Goal: Task Accomplishment & Management: Manage account settings

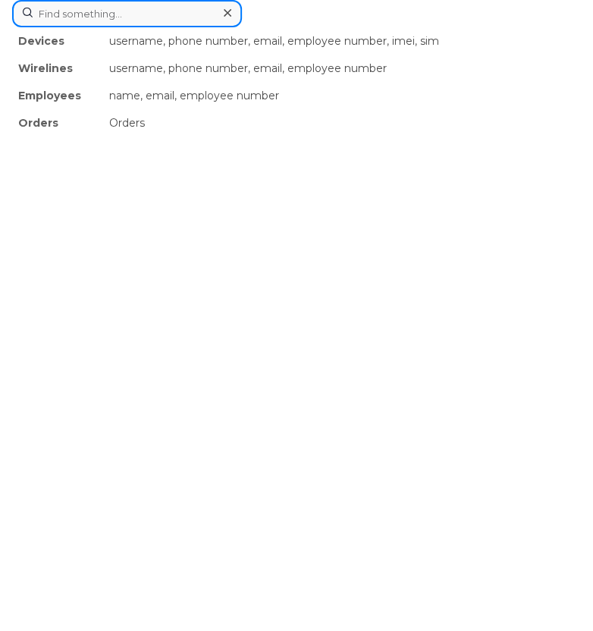
click at [202, 27] on div "Devices username, phone number, email, employee number, imei, sim Wirelines use…" at bounding box center [296, 13] width 569 height 27
paste input "2045582890"
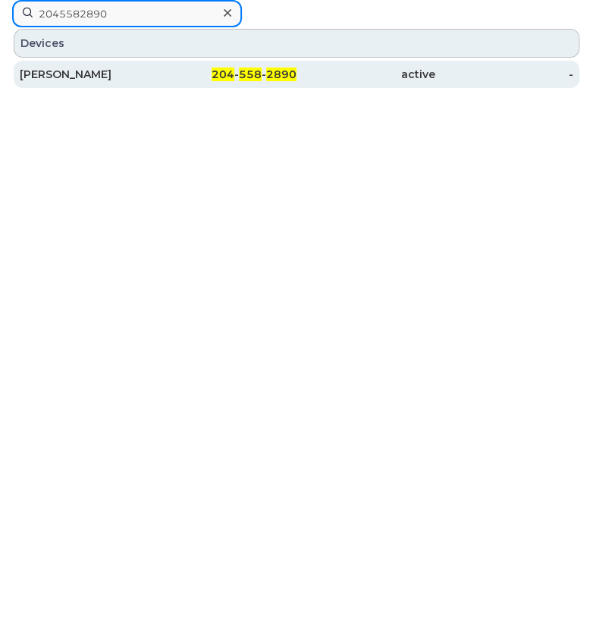
type input "2045582890"
click at [73, 69] on div "[PERSON_NAME]" at bounding box center [89, 74] width 139 height 15
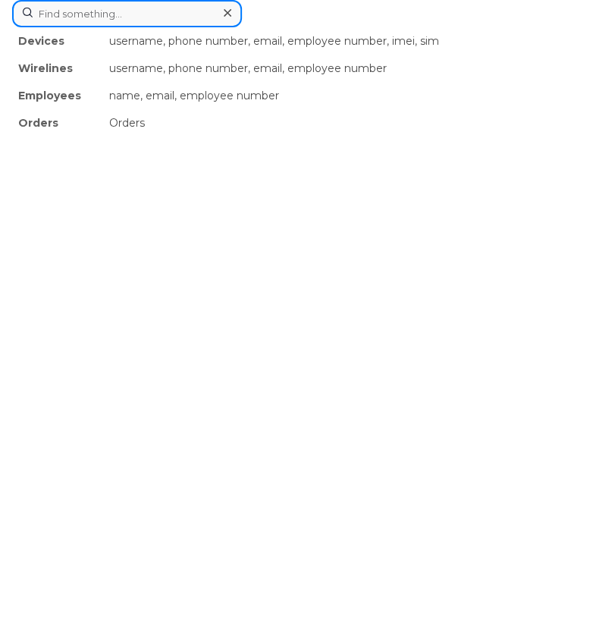
click at [142, 27] on div "Devices username, phone number, email, employee number, imei, sim Wirelines use…" at bounding box center [296, 13] width 569 height 27
paste input "2263402442"
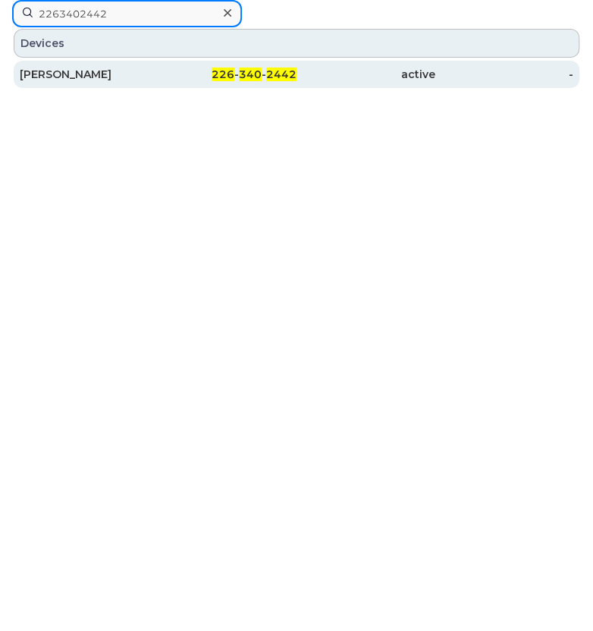
type input "2263402442"
click at [87, 79] on div "Bradley Courtney" at bounding box center [89, 74] width 139 height 15
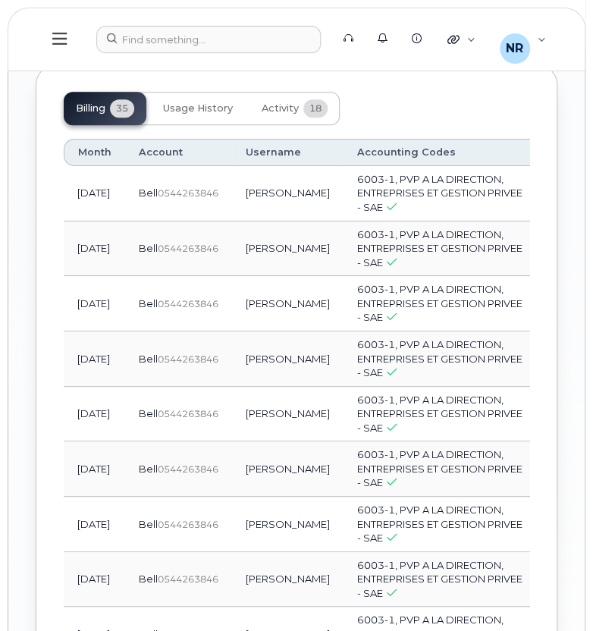
scroll to position [2101, 0]
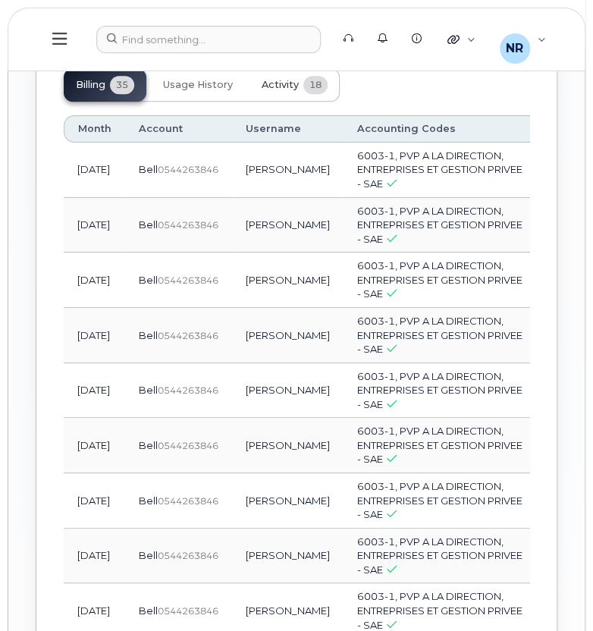
click at [282, 91] on span "Activity" at bounding box center [280, 85] width 37 height 12
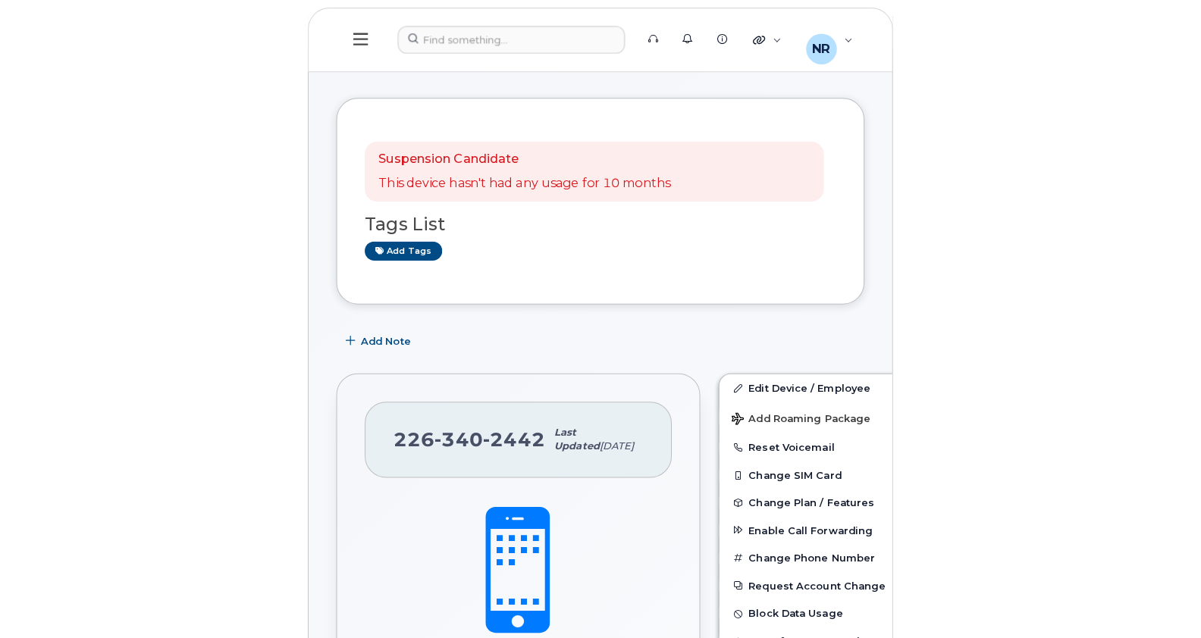
scroll to position [0, 0]
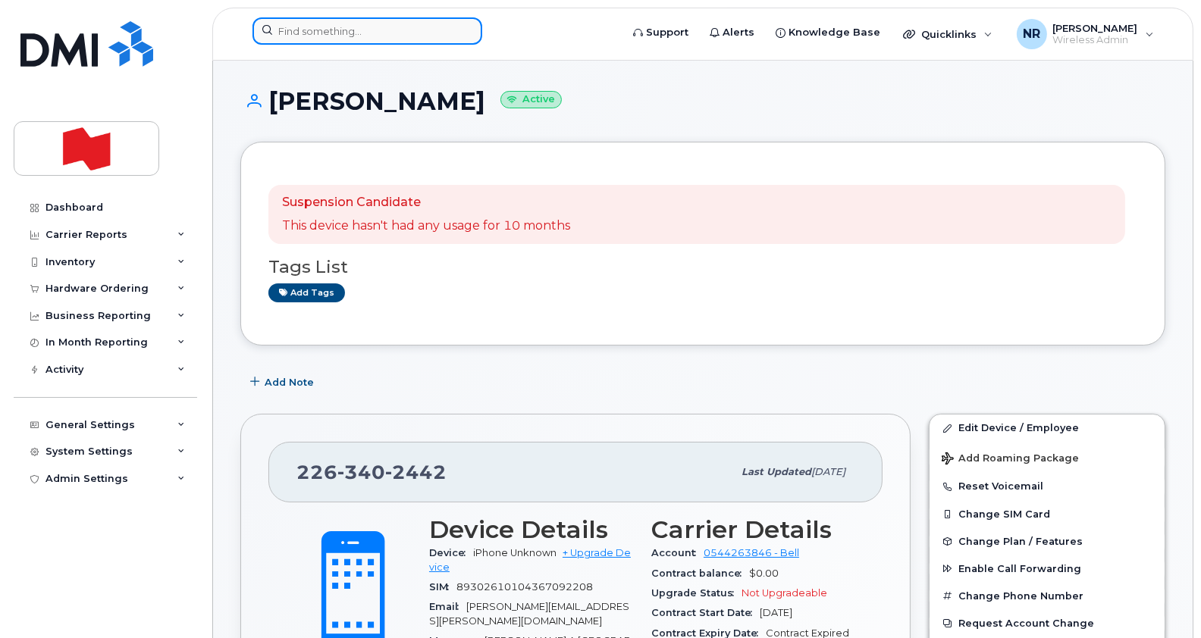
click at [343, 28] on input at bounding box center [367, 30] width 230 height 27
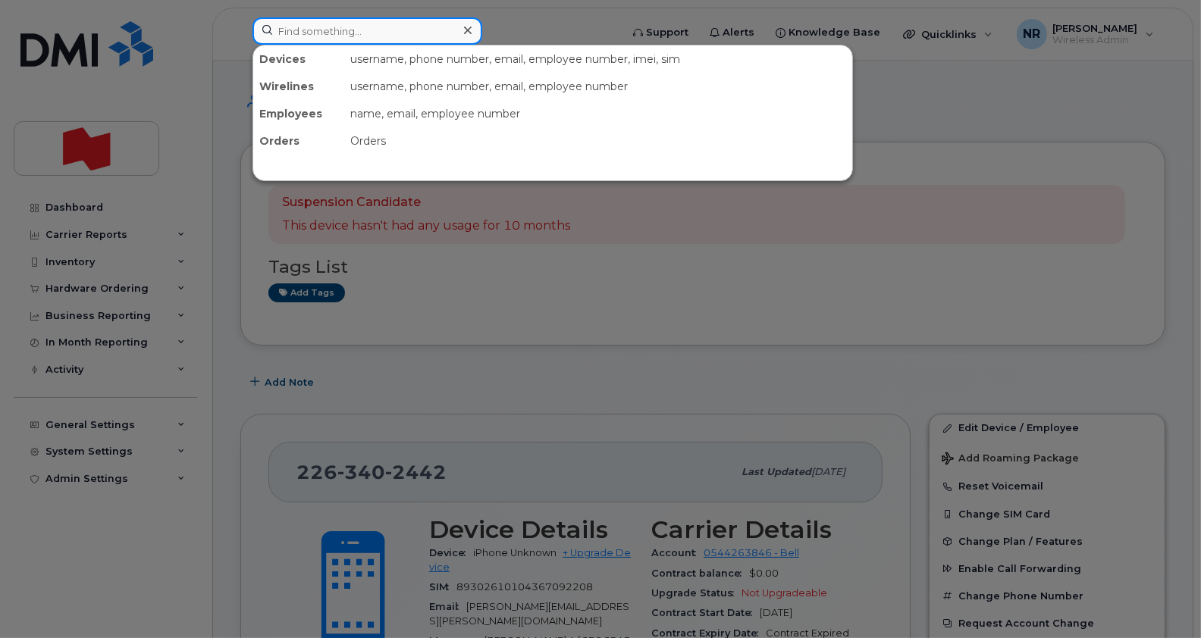
paste input "2263761704"
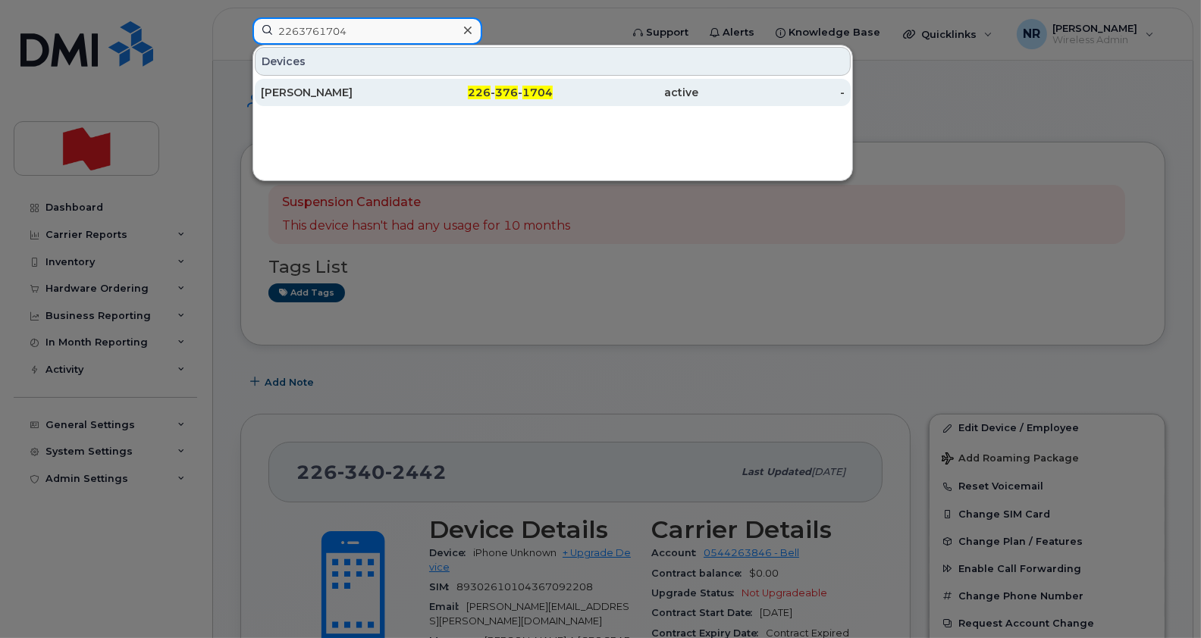
type input "2263761704"
click at [315, 90] on div "Lina Camarinha" at bounding box center [334, 92] width 146 height 15
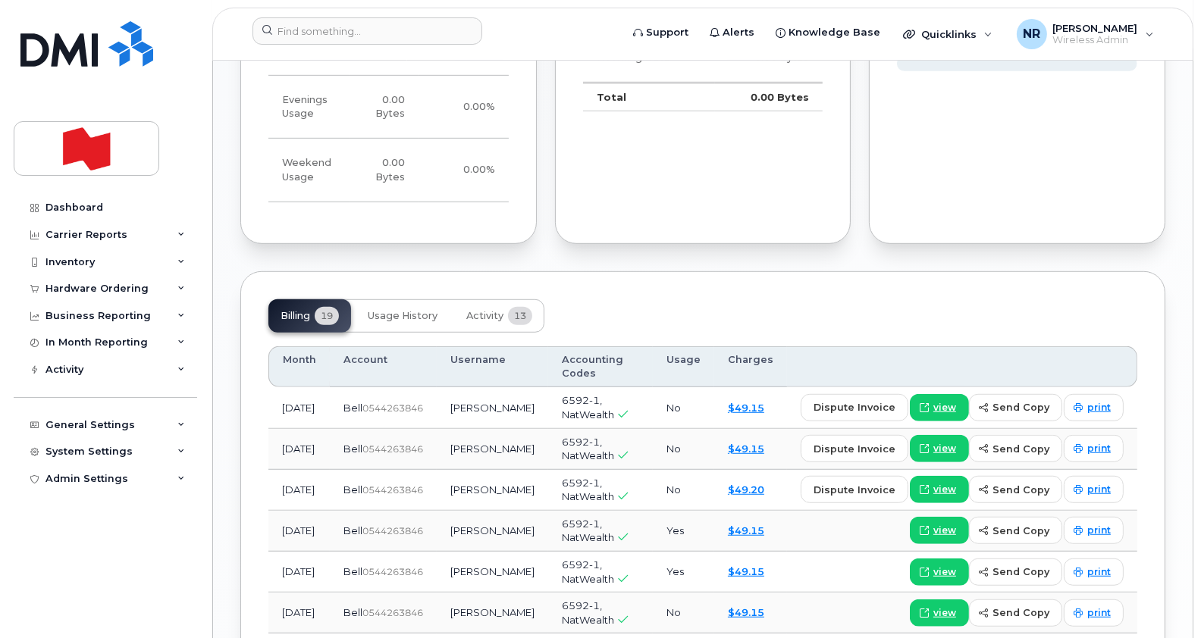
scroll to position [1171, 0]
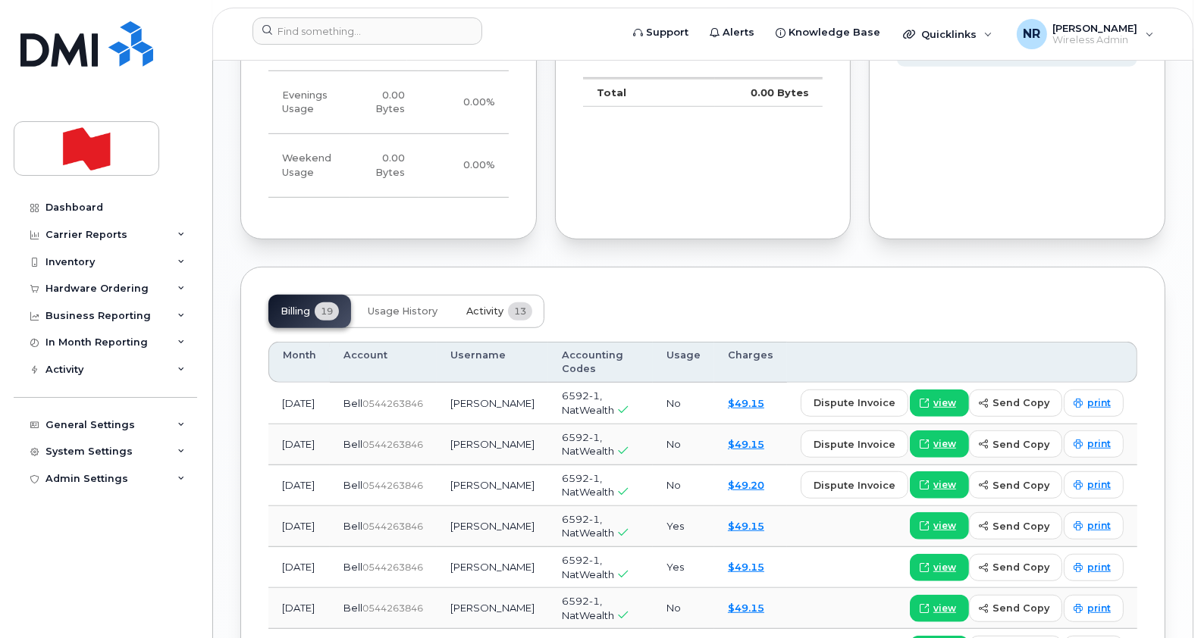
click at [481, 313] on span "Activity" at bounding box center [484, 312] width 37 height 12
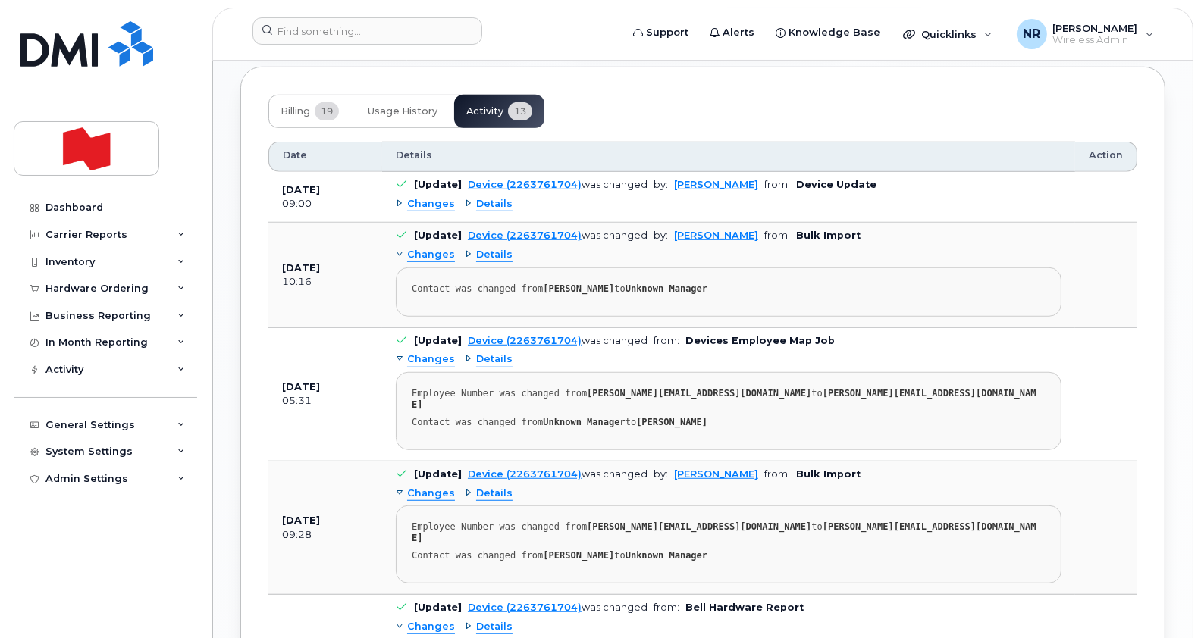
scroll to position [1375, 0]
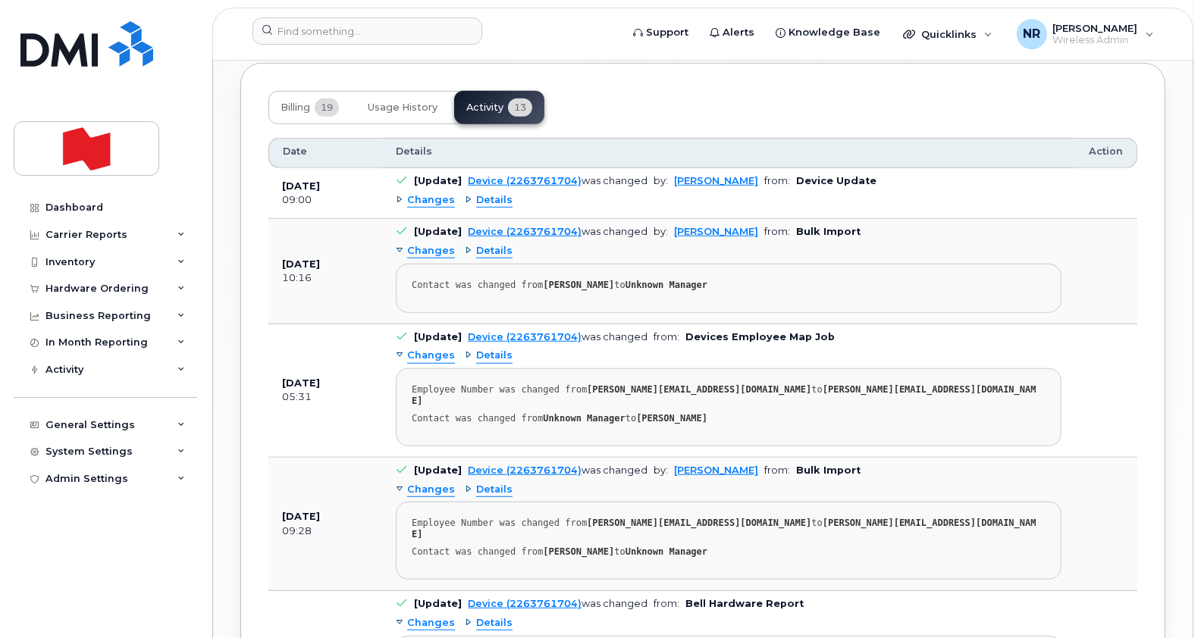
click at [465, 194] on div "Details" at bounding box center [489, 200] width 48 height 14
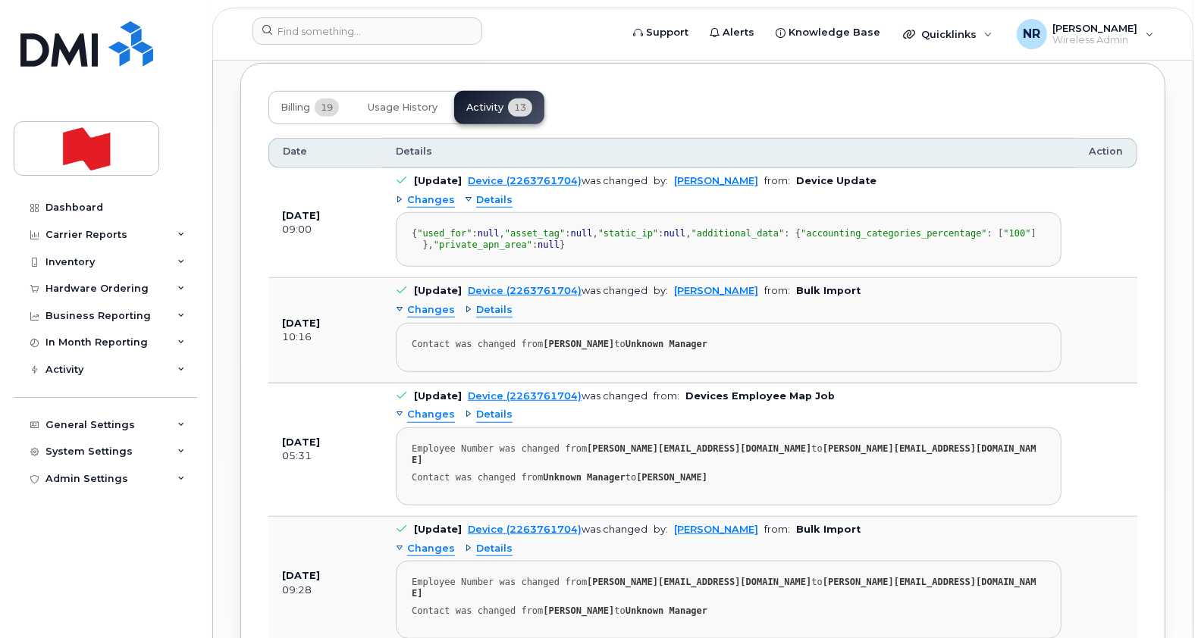
click at [398, 196] on div "Changes" at bounding box center [425, 200] width 59 height 14
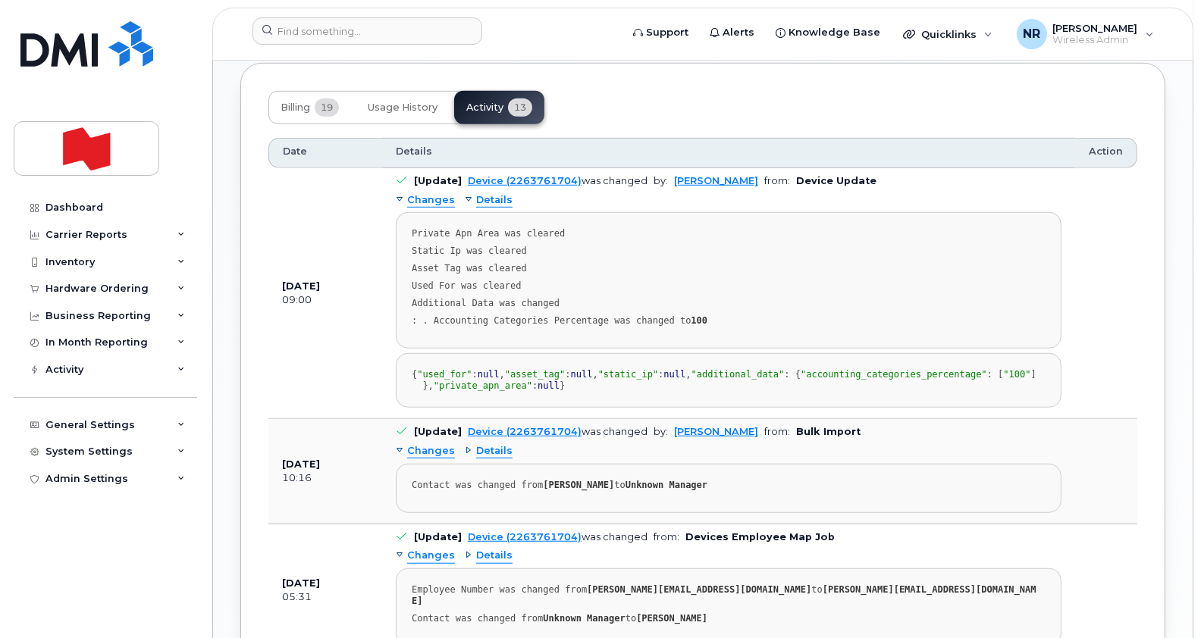
drag, startPoint x: 1199, startPoint y: 385, endPoint x: 1204, endPoint y: 255, distance: 129.7
click at [1200, 256] on html "Support Alerts Knowledge Base Quicklinks Suspend / Cancel Device Change SIM Car…" at bounding box center [600, 189] width 1201 height 3128
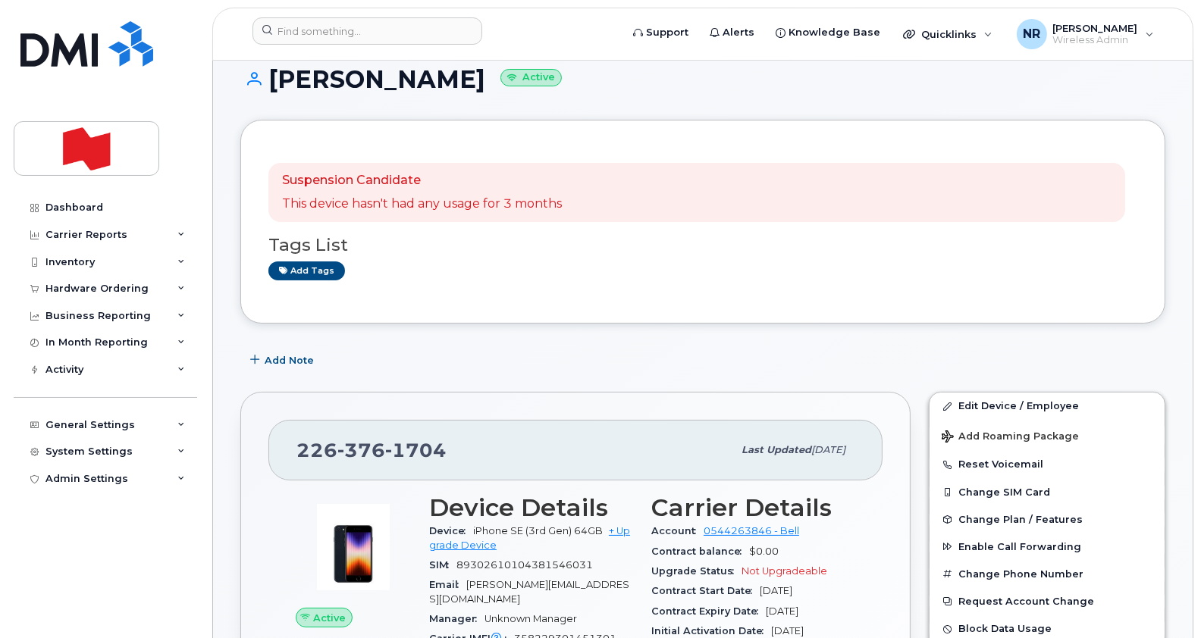
scroll to position [0, 0]
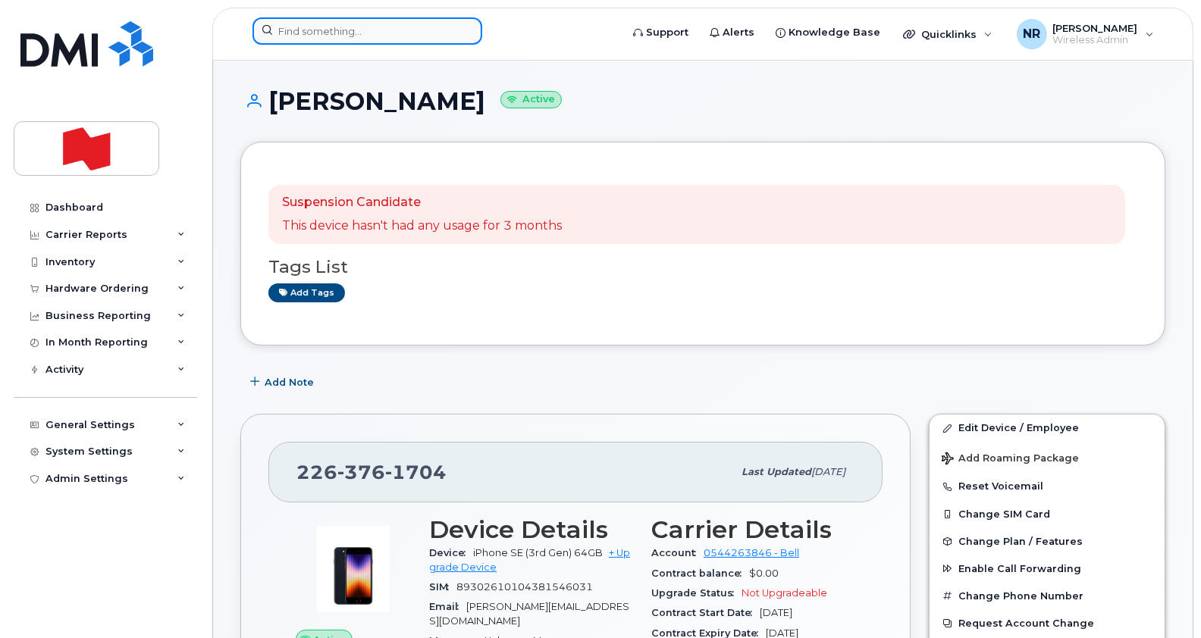
click at [293, 30] on input at bounding box center [367, 30] width 230 height 27
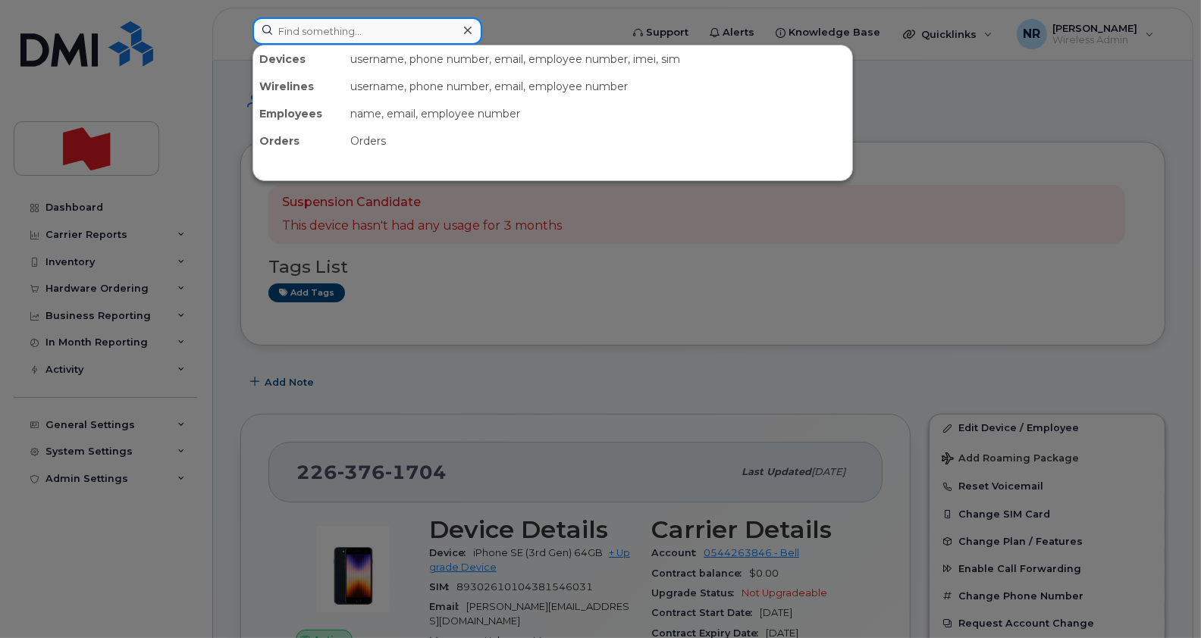
paste input "2045582890"
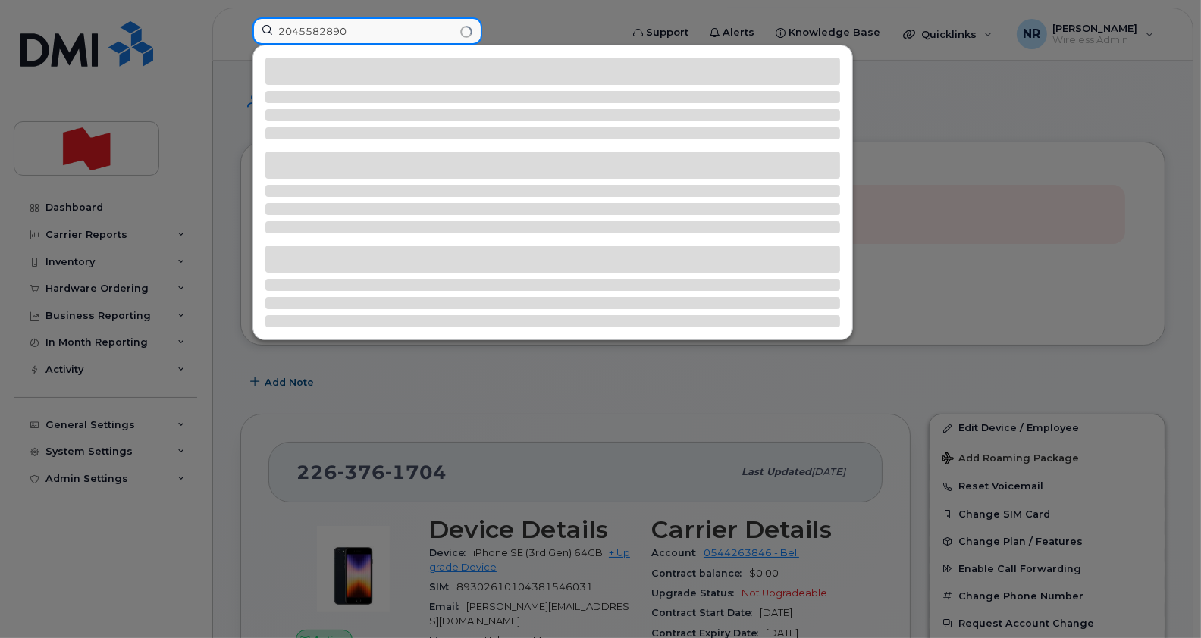
type input "2045582890"
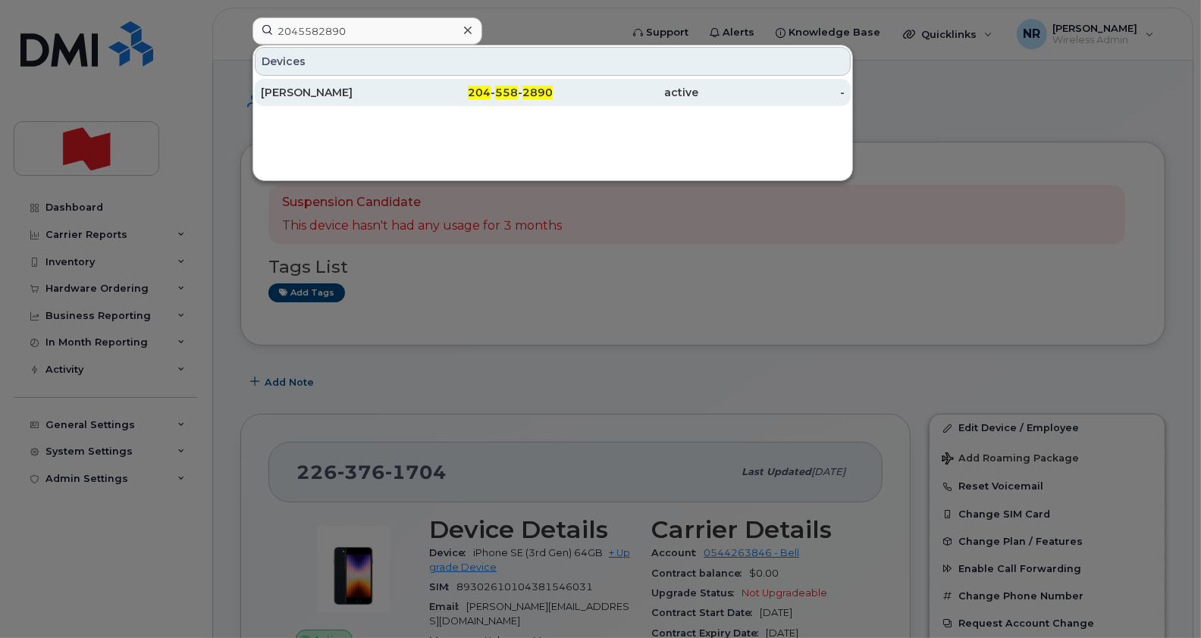
click at [286, 98] on div "Narciso Neves" at bounding box center [334, 92] width 146 height 15
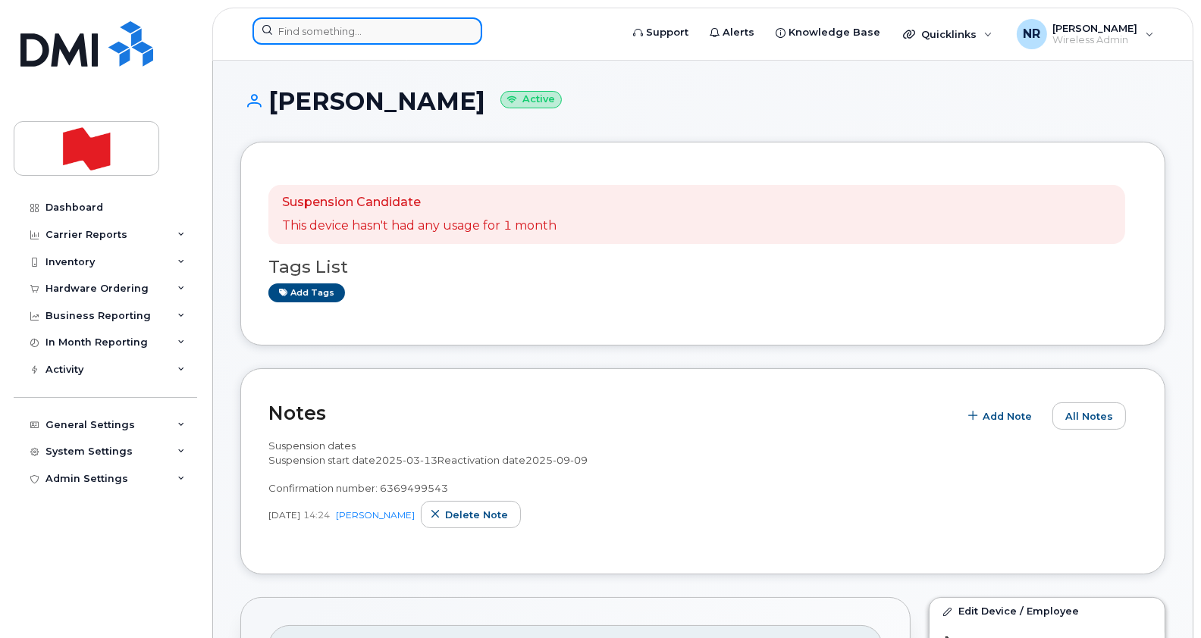
click at [322, 28] on input at bounding box center [367, 30] width 230 height 27
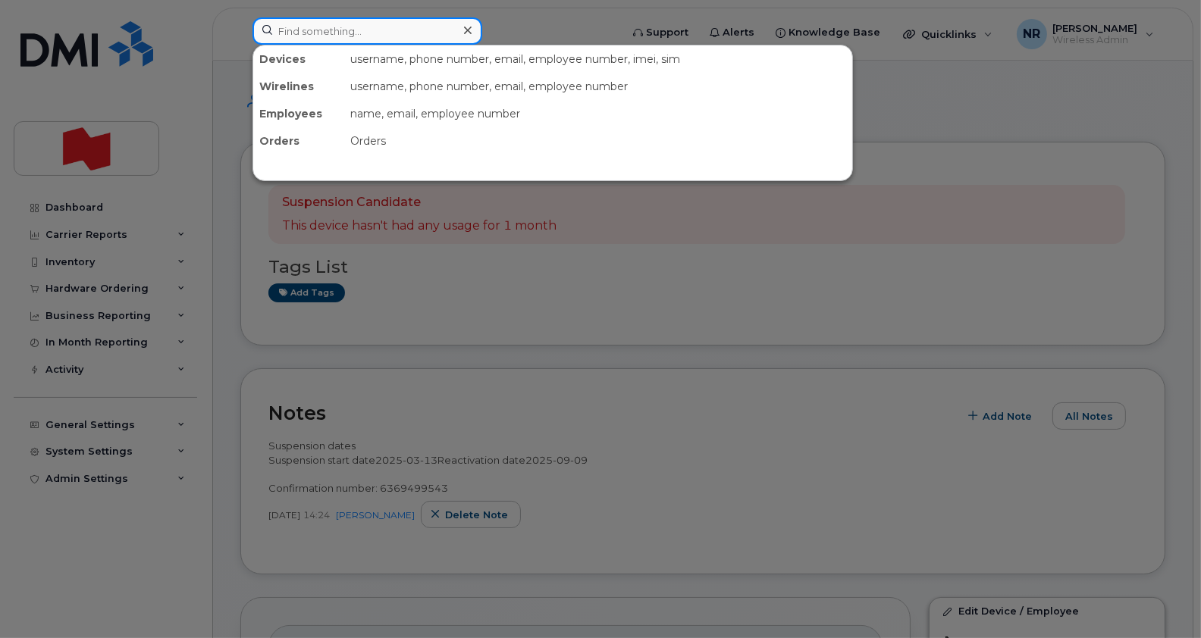
paste input "2263761704"
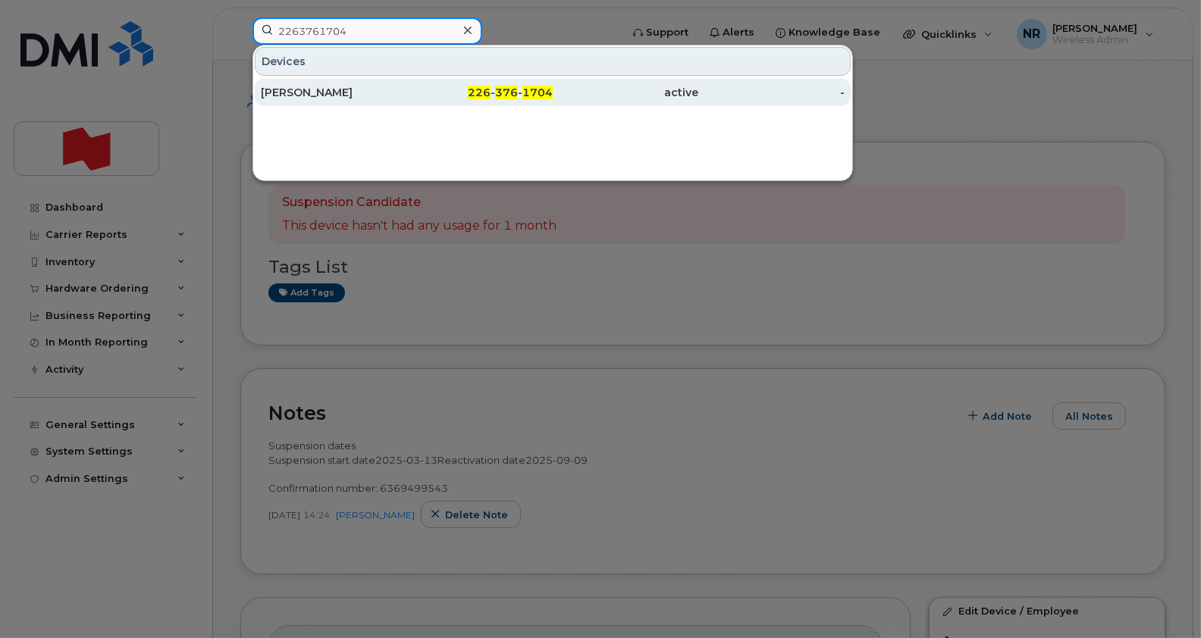
type input "2263761704"
click at [319, 95] on div "Lina Camarinha" at bounding box center [334, 92] width 146 height 15
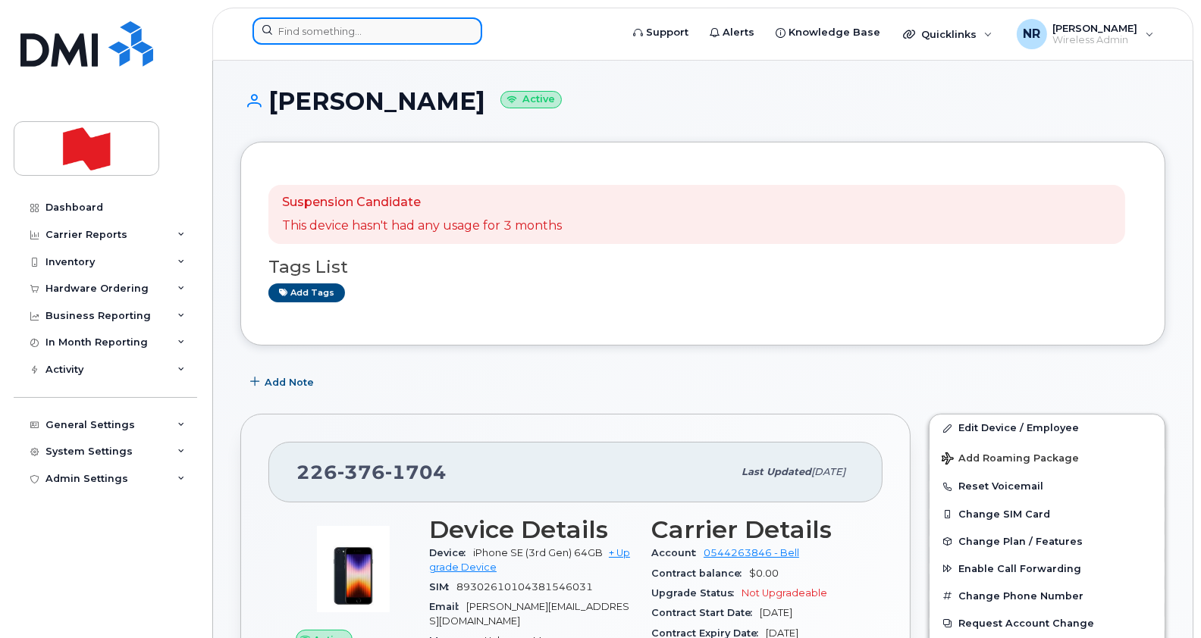
click at [374, 27] on input at bounding box center [367, 30] width 230 height 27
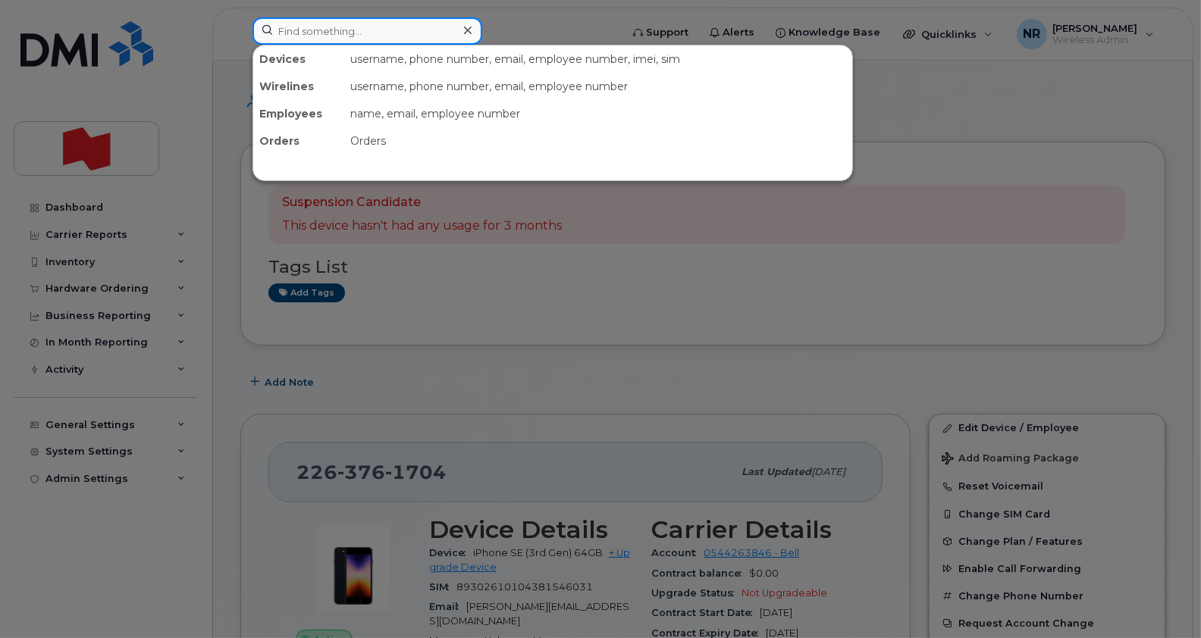
paste input "2362680831"
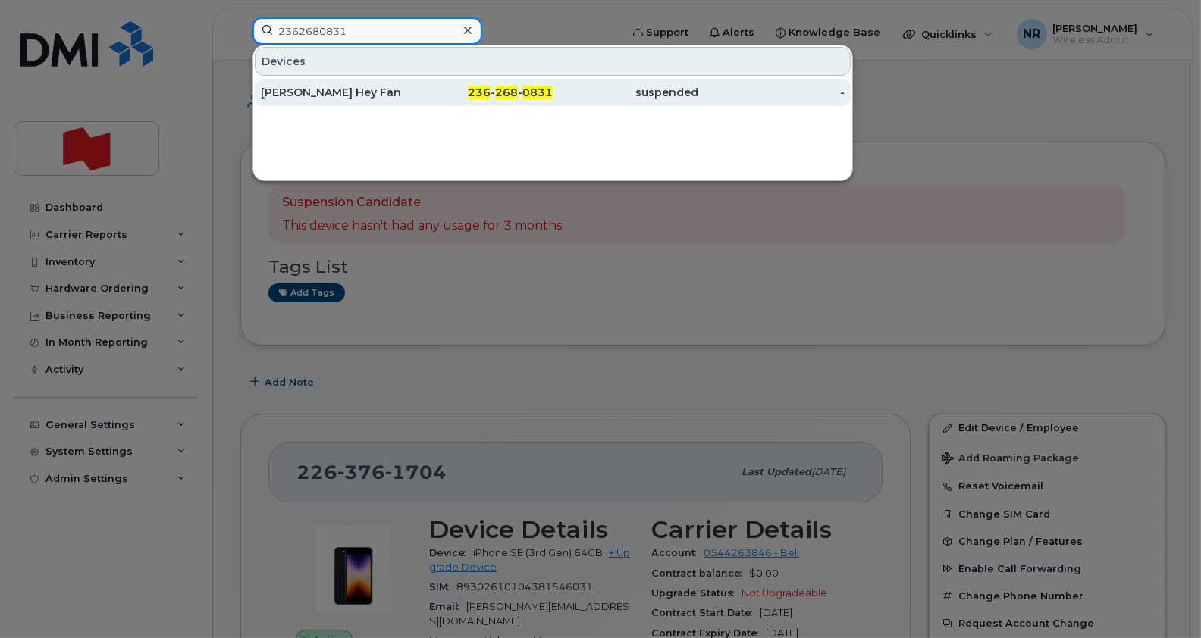
type input "2362680831"
click at [357, 92] on div "[PERSON_NAME] Hey Fan" at bounding box center [334, 92] width 146 height 15
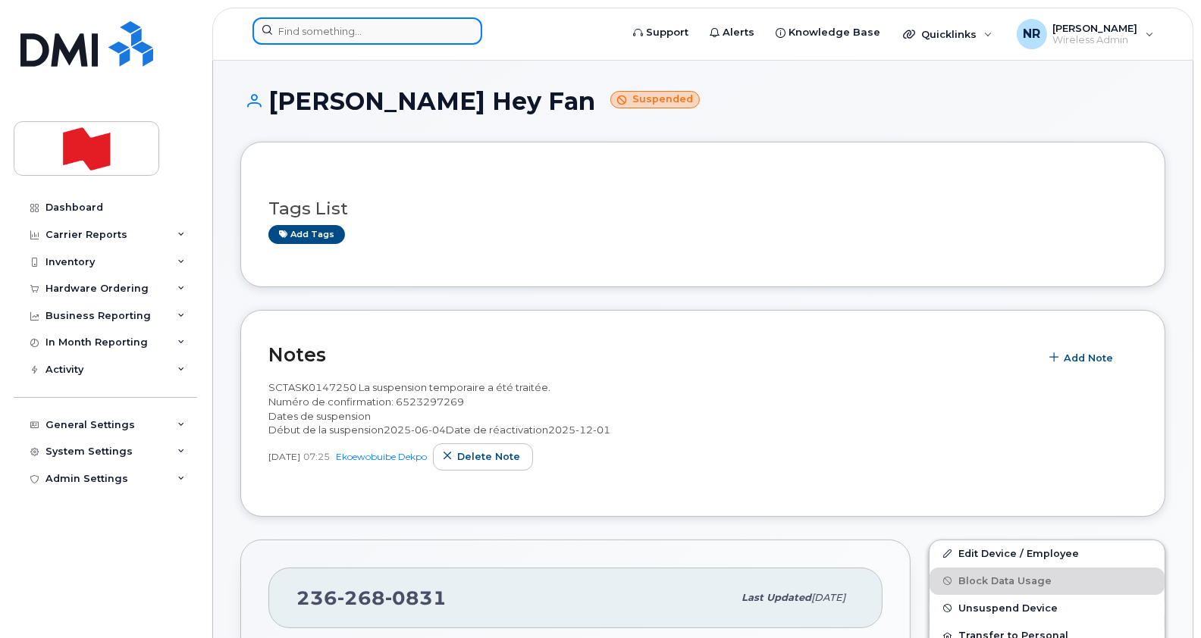
click at [367, 34] on input at bounding box center [367, 30] width 230 height 27
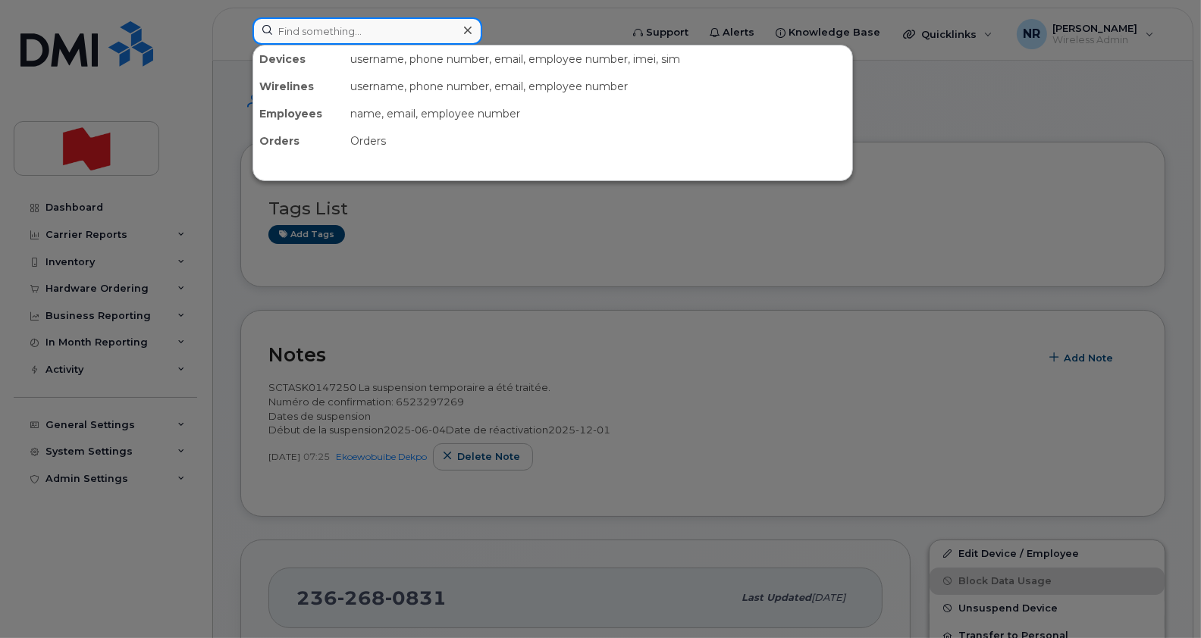
paste input "2362683976"
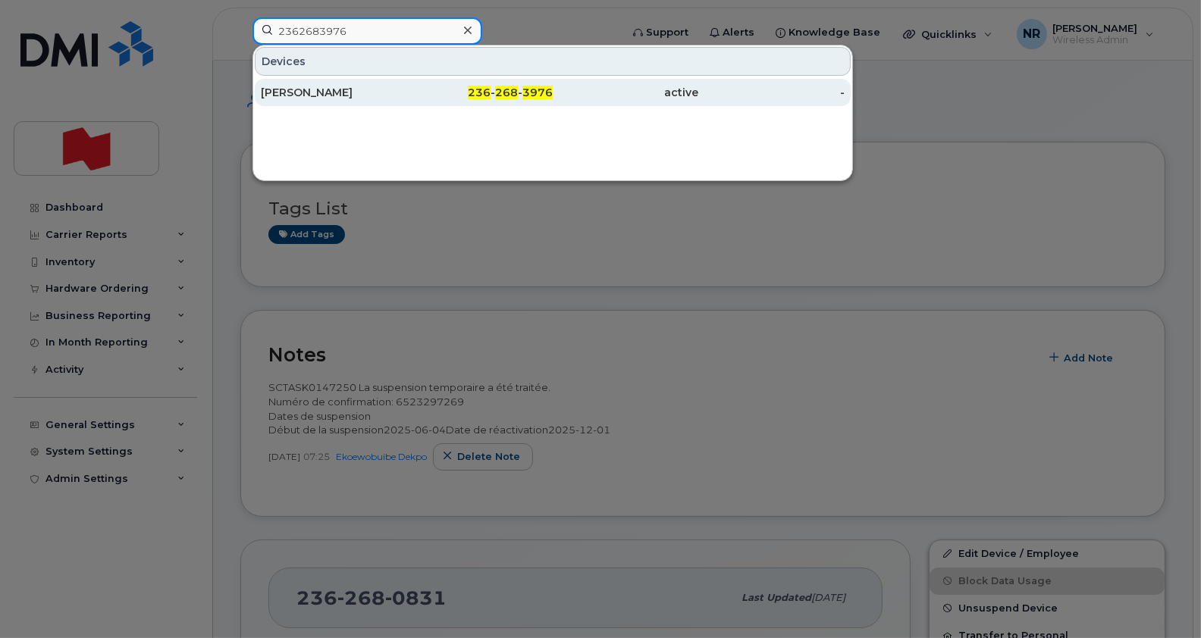
type input "2362683976"
click at [316, 86] on div "[PERSON_NAME]" at bounding box center [334, 92] width 146 height 15
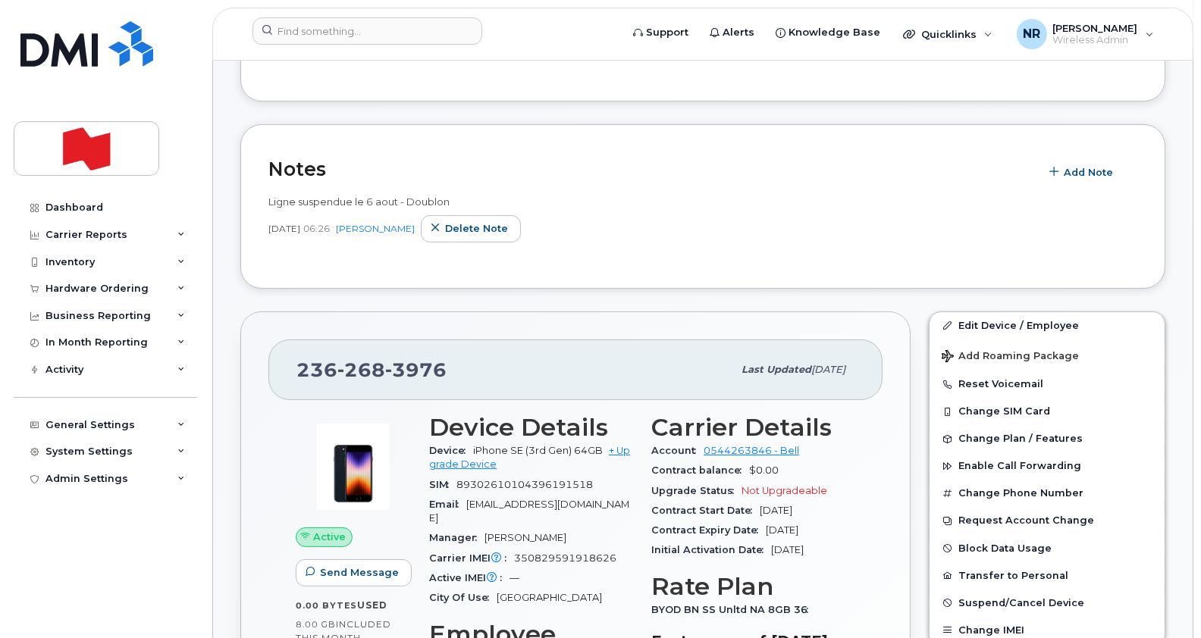
scroll to position [359, 0]
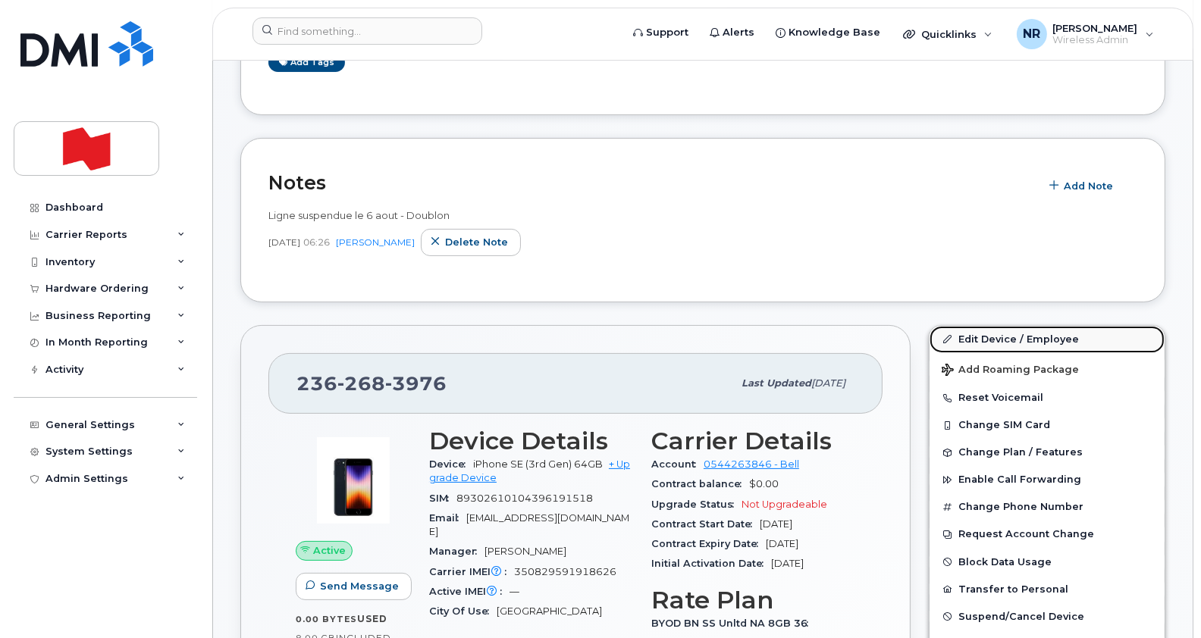
click at [979, 336] on link "Edit Device / Employee" at bounding box center [1046, 339] width 235 height 27
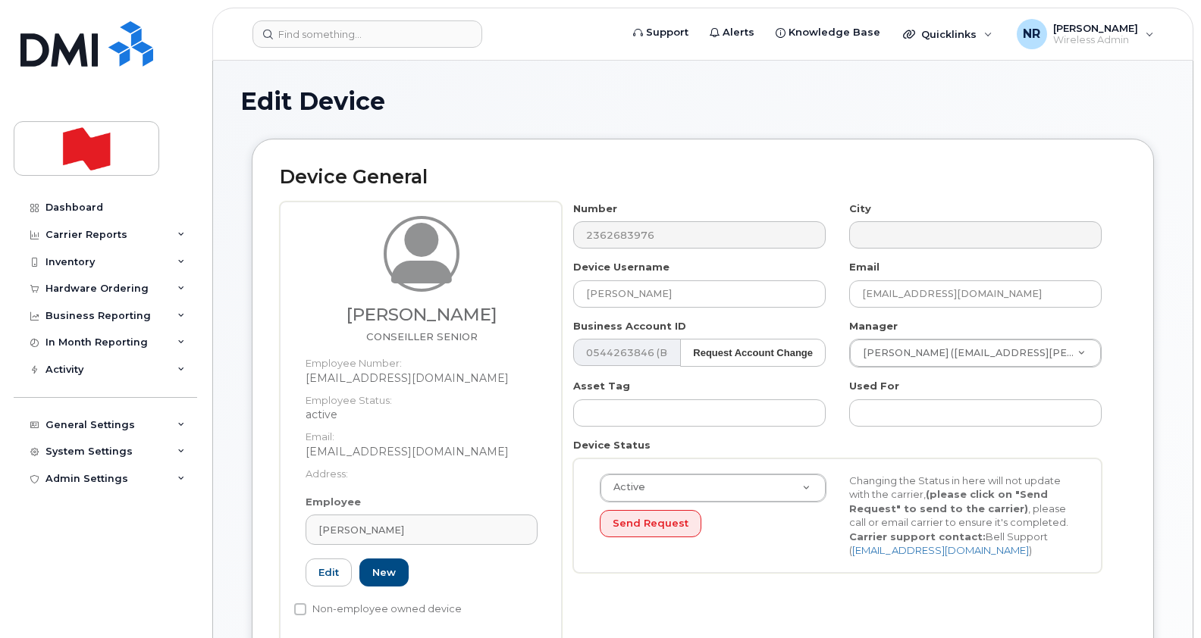
select select "22917077"
drag, startPoint x: 687, startPoint y: 287, endPoint x: 487, endPoint y: 318, distance: 202.5
click at [487, 318] on div "Grégori Vahdat CONSEILLER SENIOR Employee Number: gregori.vahdat@bnc.ca Employe…" at bounding box center [703, 423] width 846 height 443
drag, startPoint x: 714, startPoint y: 282, endPoint x: 546, endPoint y: 299, distance: 169.1
click at [546, 299] on div "Grégori Vahdat CONSEILLER SENIOR Employee Number: gregori.vahdat@bnc.ca Employe…" at bounding box center [703, 423] width 846 height 443
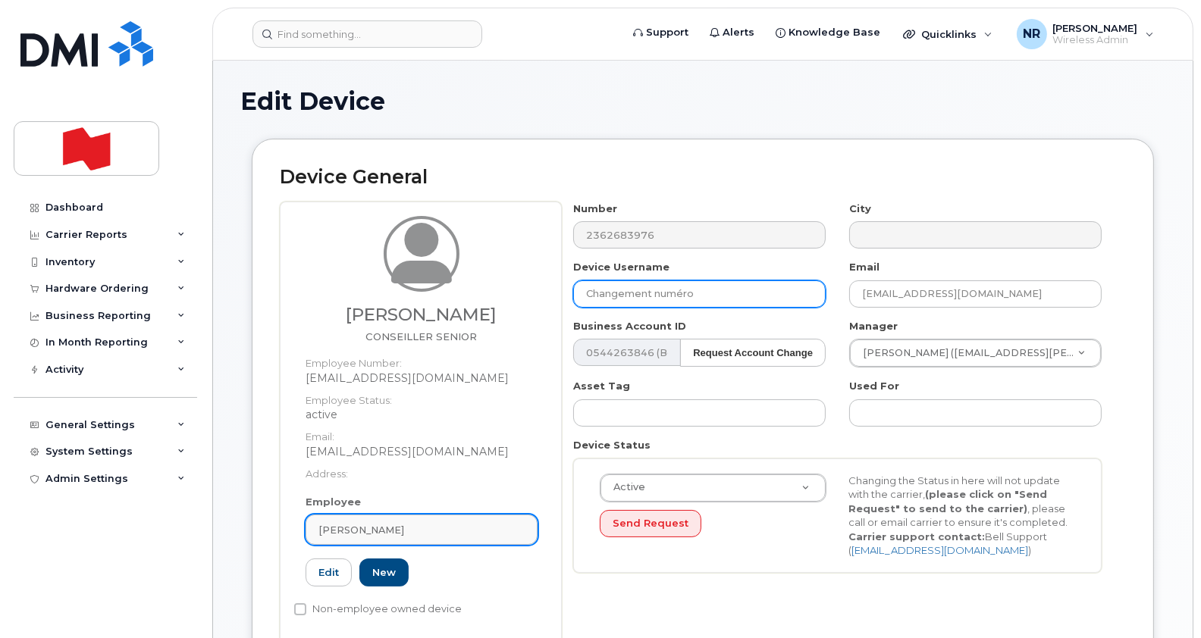
type input "Changement numéro"
click at [525, 528] on link "[PERSON_NAME]" at bounding box center [422, 530] width 232 height 30
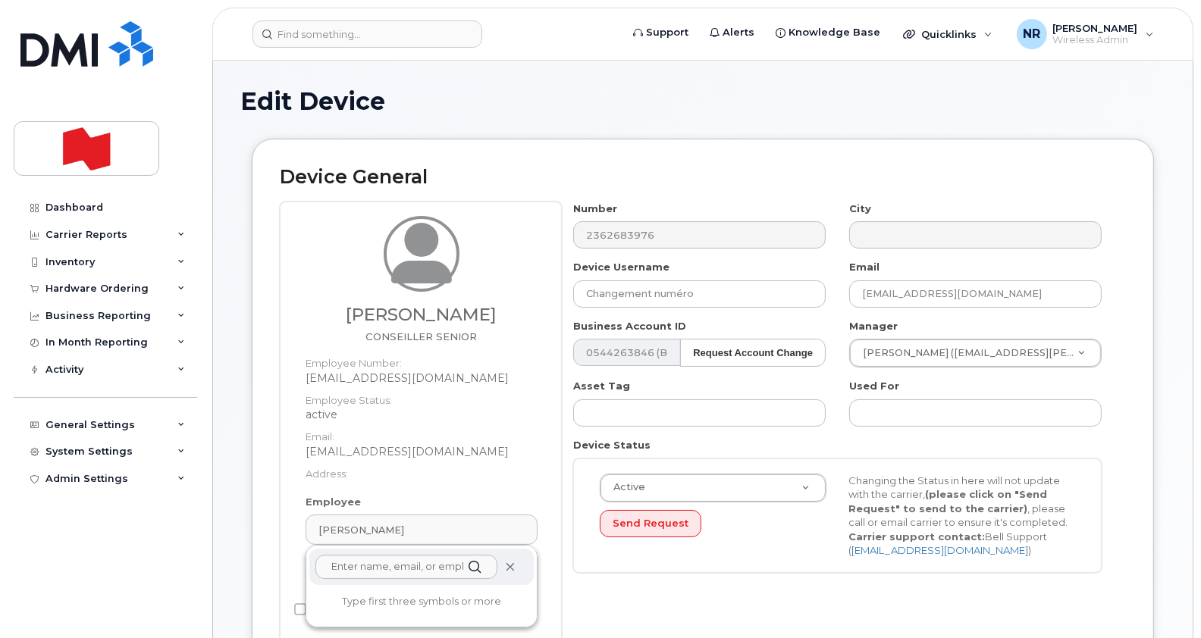
click at [510, 569] on icon at bounding box center [510, 568] width 10 height 10
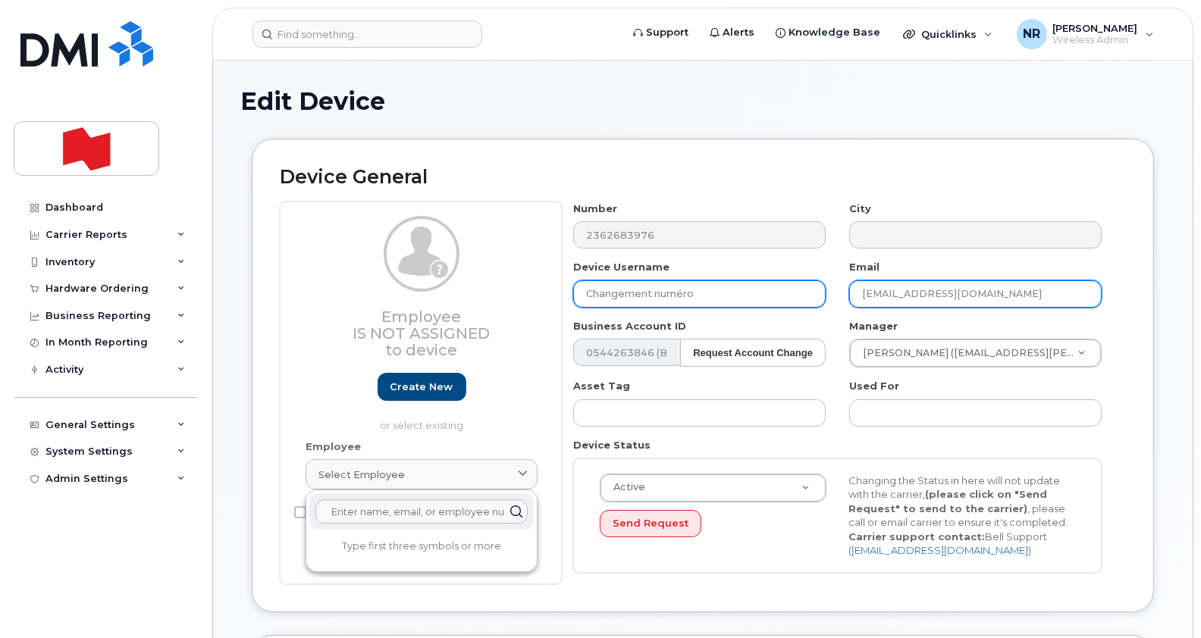
drag, startPoint x: 1079, startPoint y: 293, endPoint x: 789, endPoint y: 303, distance: 289.8
click at [789, 303] on div "Number 2362683976 City Device Username Changement numéro Email gregori.vahdat@b…" at bounding box center [838, 393] width 552 height 383
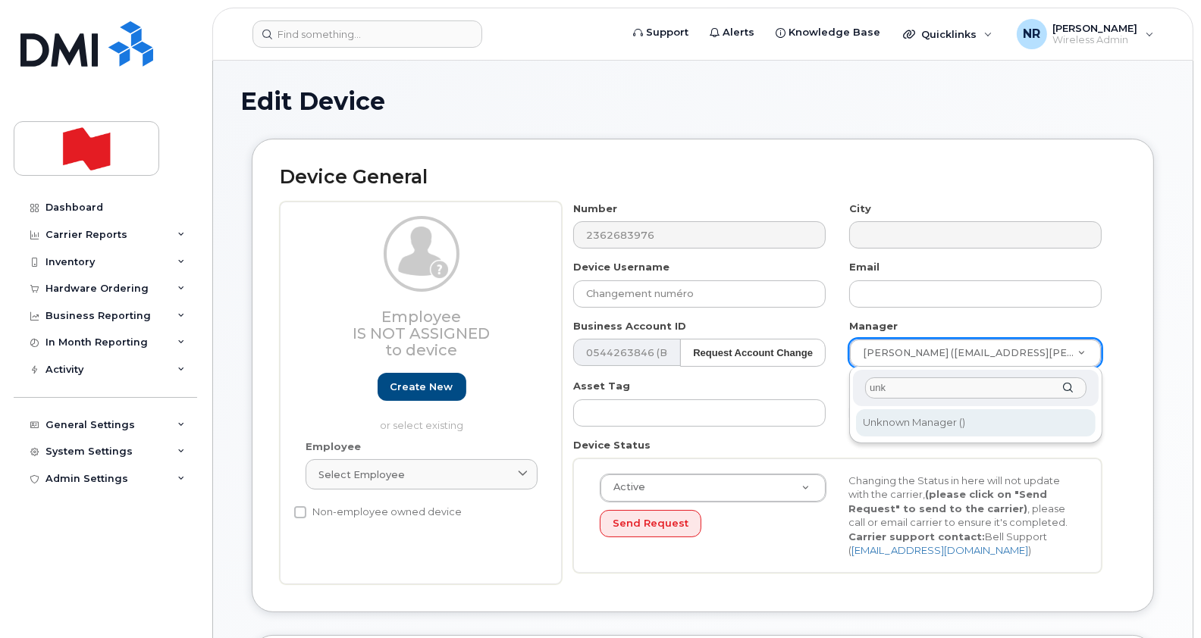
type input "unk"
type input "1908917"
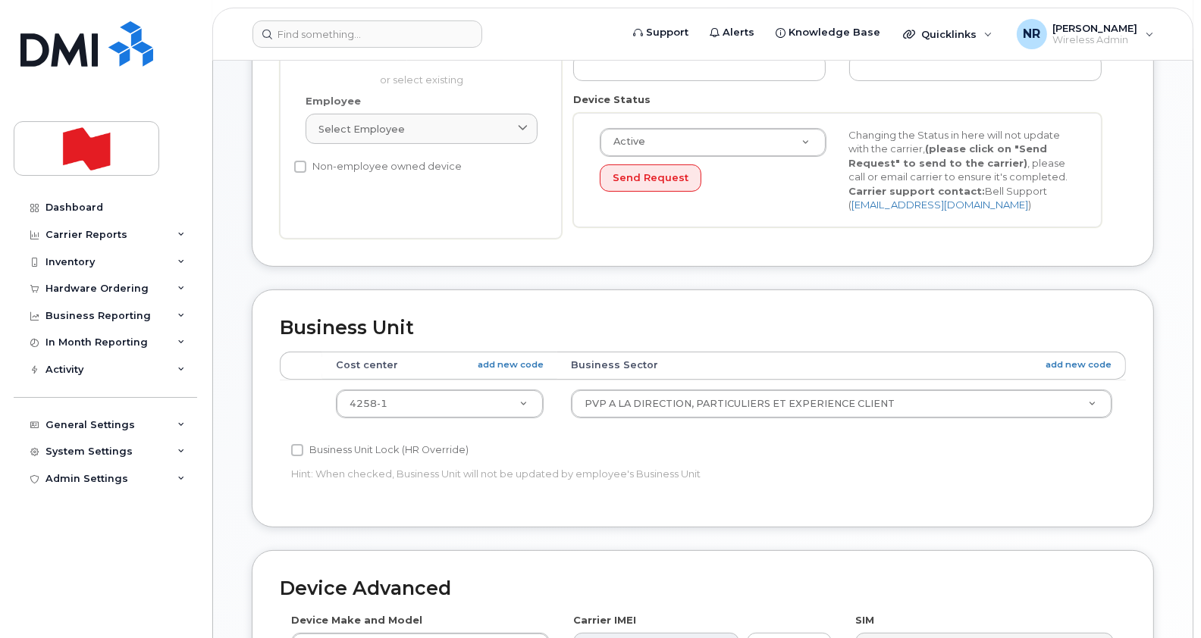
scroll to position [368, 0]
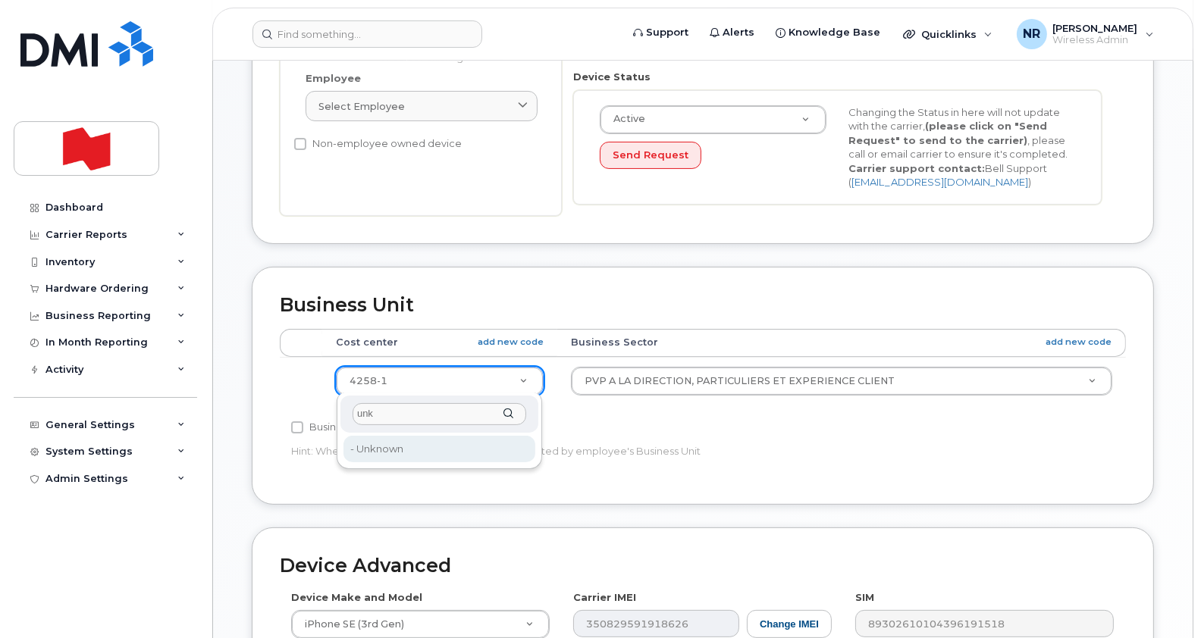
type input "unk"
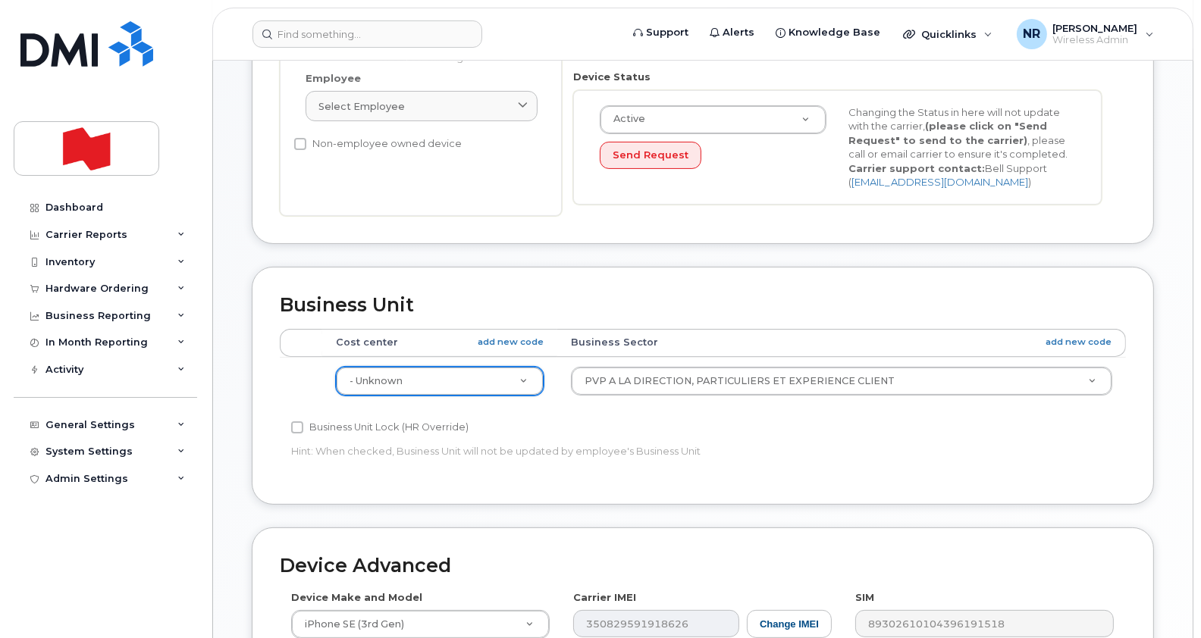
type input "22916205"
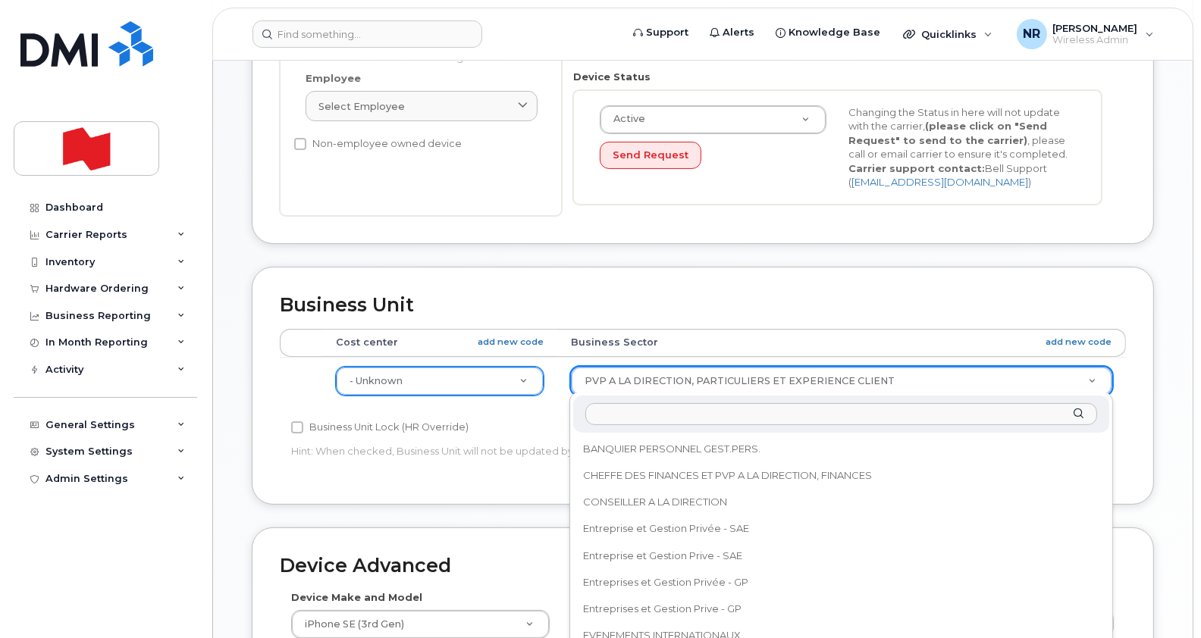
scroll to position [399, 0]
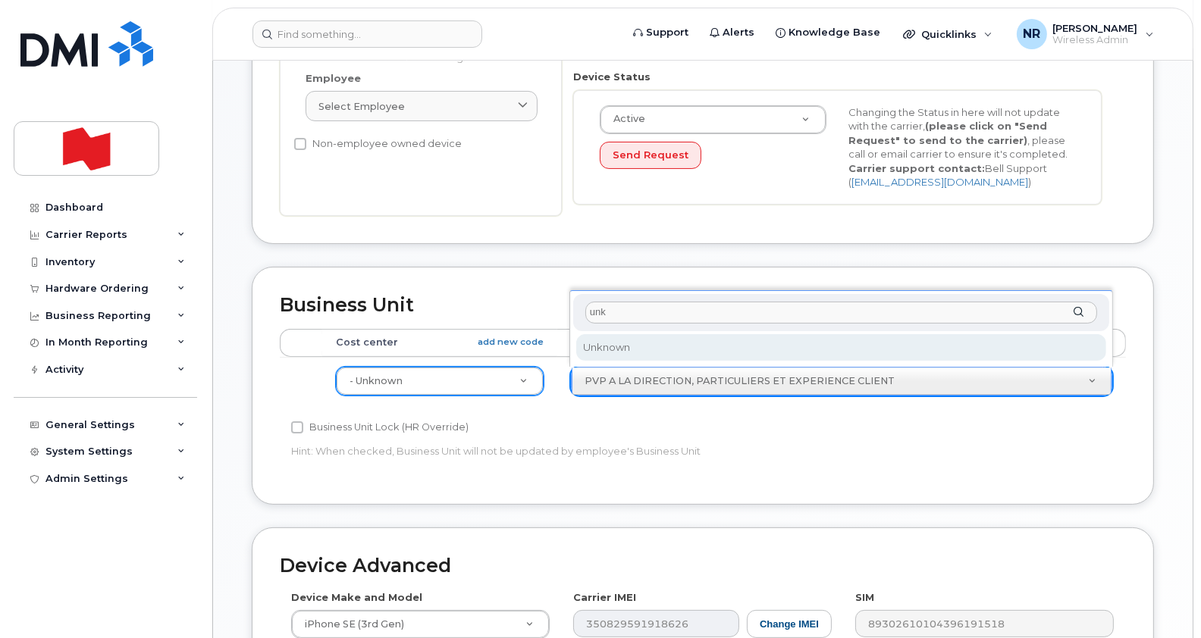
type input "unk"
select select "22916206"
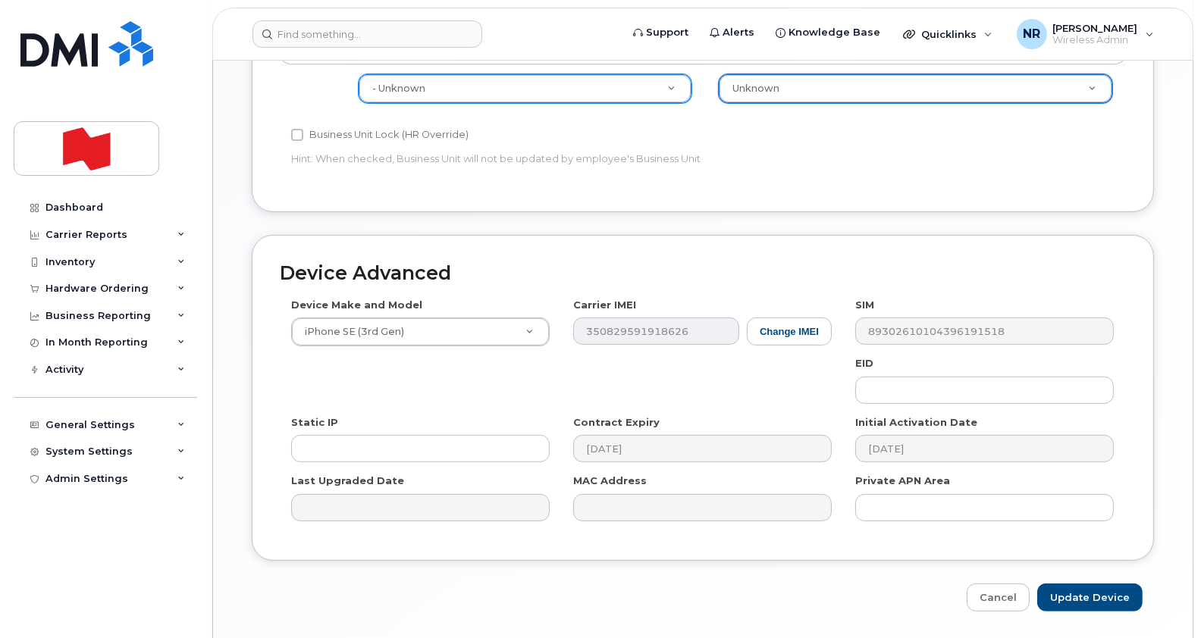
scroll to position [707, 0]
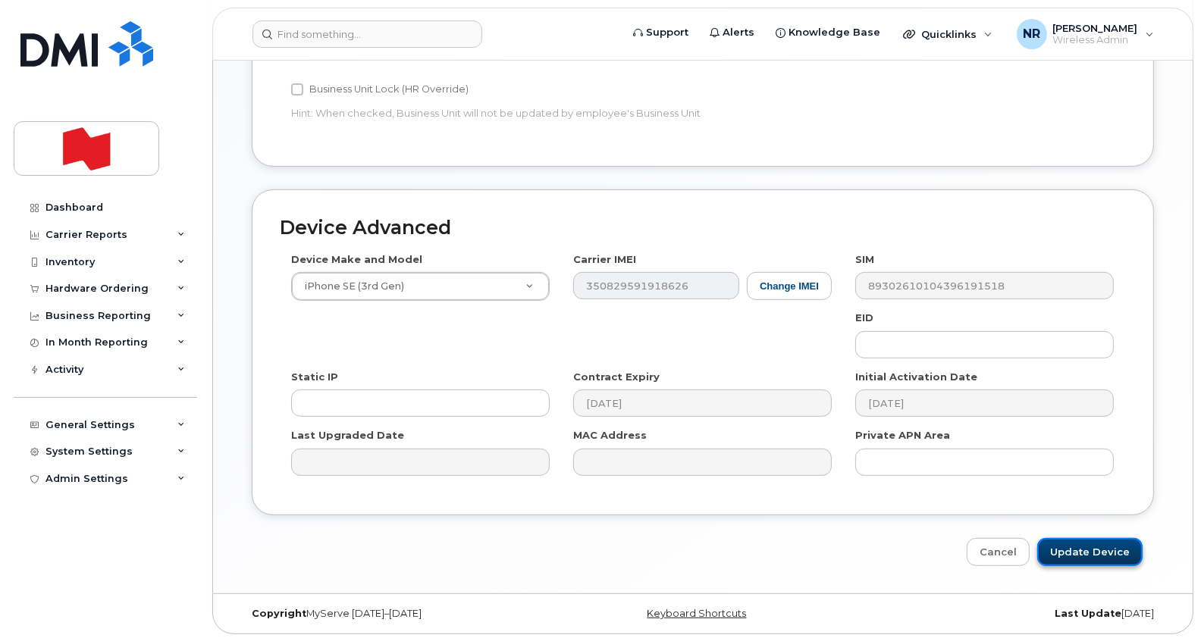
click at [1076, 550] on input "Update Device" at bounding box center [1089, 552] width 105 height 28
type input "Saving..."
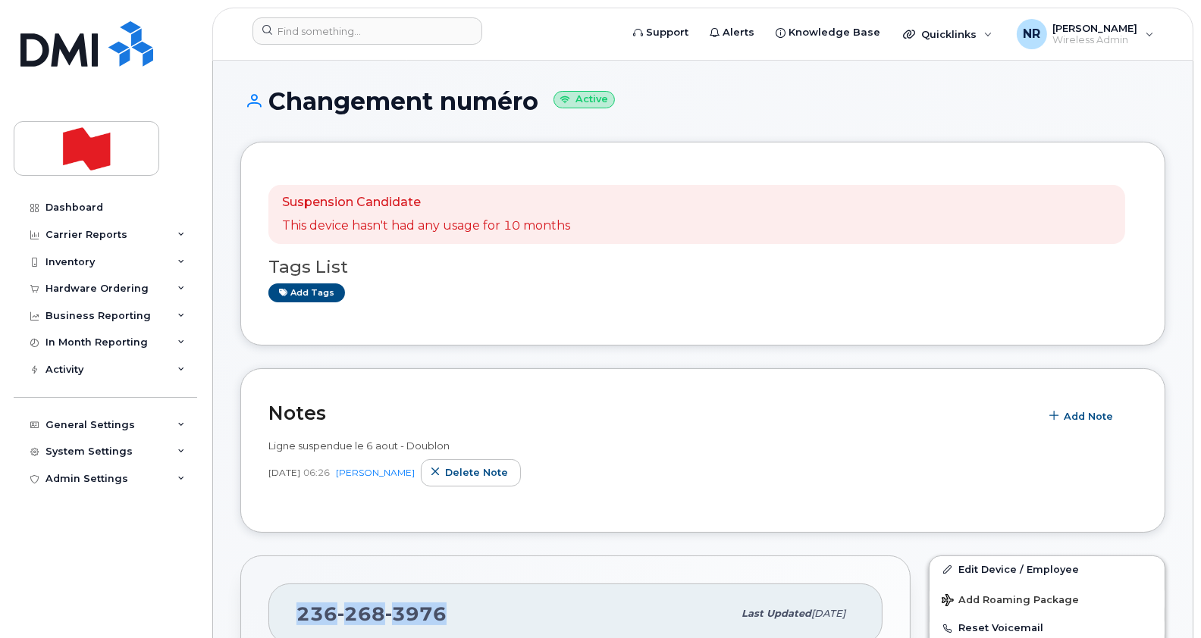
drag, startPoint x: 453, startPoint y: 608, endPoint x: 284, endPoint y: 614, distance: 169.2
click at [284, 614] on div "[PHONE_NUMBER] Last updated [DATE]" at bounding box center [575, 614] width 614 height 61
copy span "[PHONE_NUMBER]"
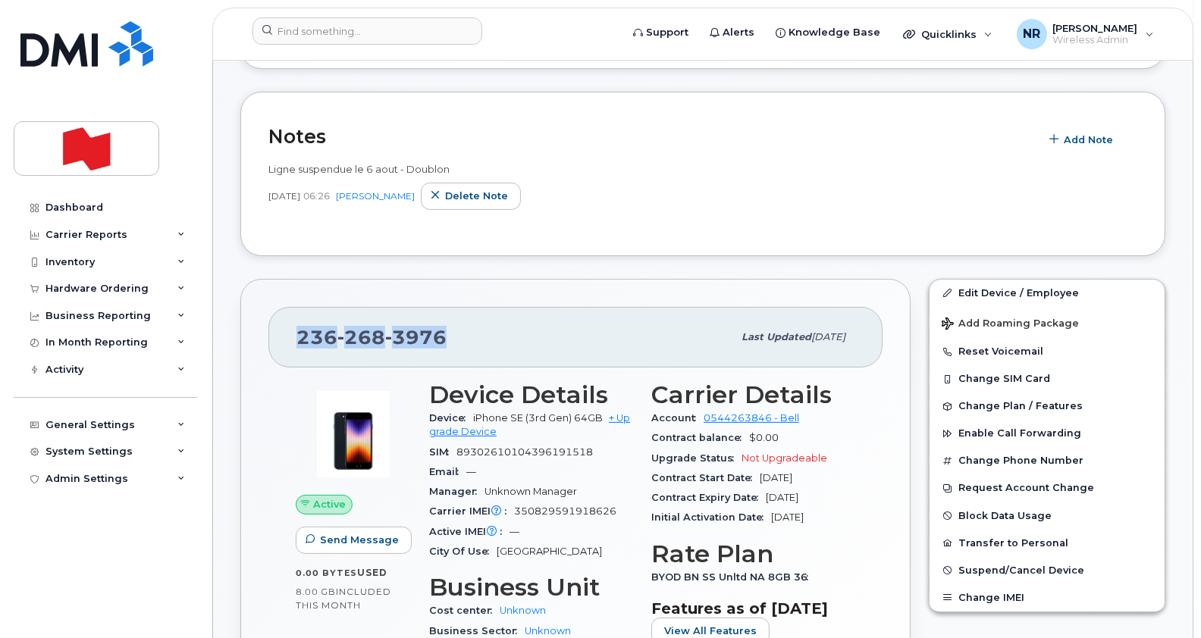
scroll to position [294, 0]
